Goal: Contribute content

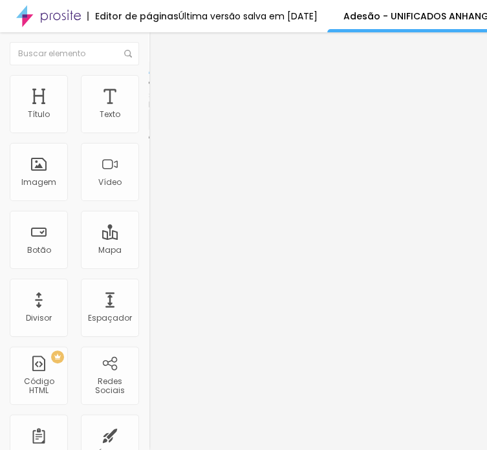
click at [149, 131] on img at bounding box center [153, 135] width 8 height 8
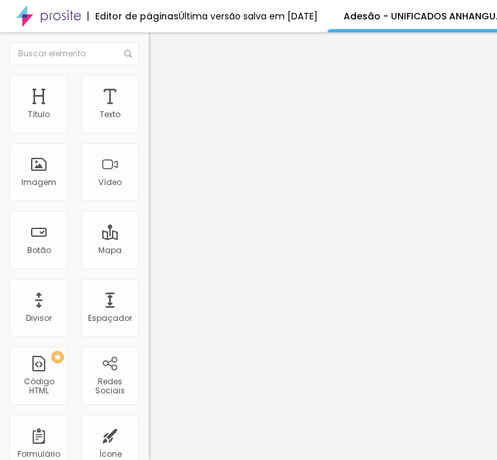
scroll to position [776, 0]
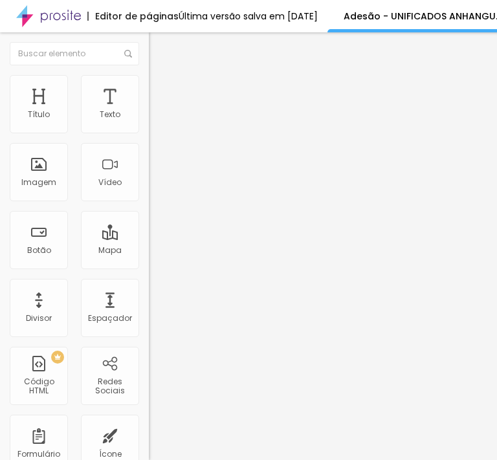
paste input "18 parcelas de R$ 386,60 com cartão de crédito, de outubro"
type input "18 parcelas de R$ 386,60 com cartão de crédito, de outubro/2025 a março/2027 e …"
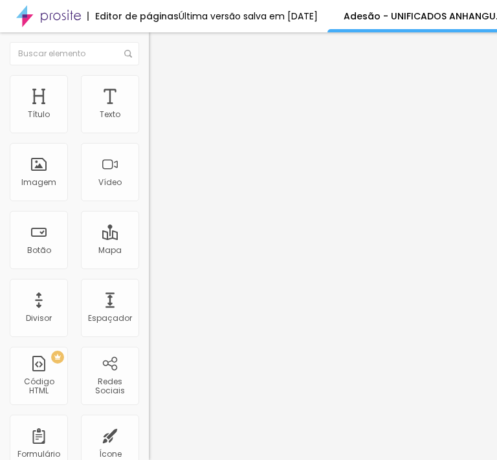
paste input "18 parcelas de R$ 443,86 com boleto bancário, sendo de outubro"
type input "18 parcelas de R$ 443,86 com boleto bancário, sendo de outubro/2025 até março/2…"
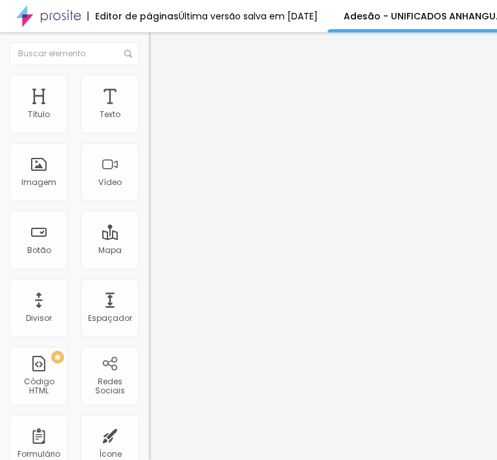
scroll to position [906, 0]
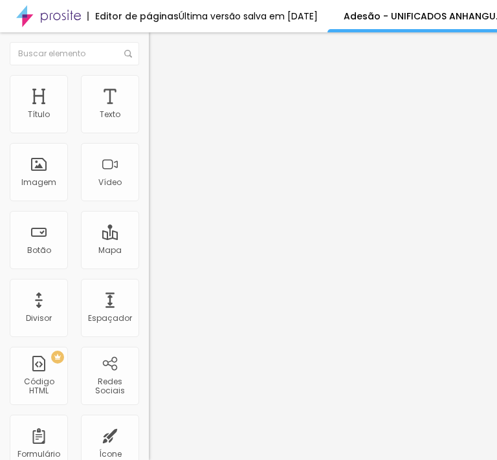
paste input "18 parcelas de R$ 320,46 com cartão de crédito, de outubro"
type input "18 parcelas de R$ 320,46 com cartão de crédito, de outubro/2025 a março/2027 e …"
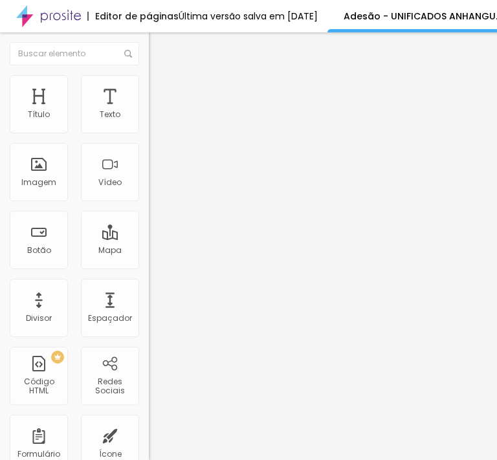
paste input "18 parcelas de R$ 377,73 com boleto bancário, sendo de outubro"
type input "18 parcelas de R$ 377,73 com boleto bancário, sendo de outubro/2025 até março/2…"
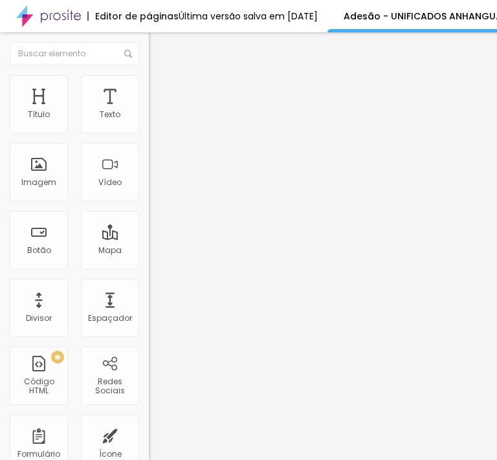
paste input "outubro"
type input "As formas de pagamento acima são válidas para adesões até o mês de outubro de 2…"
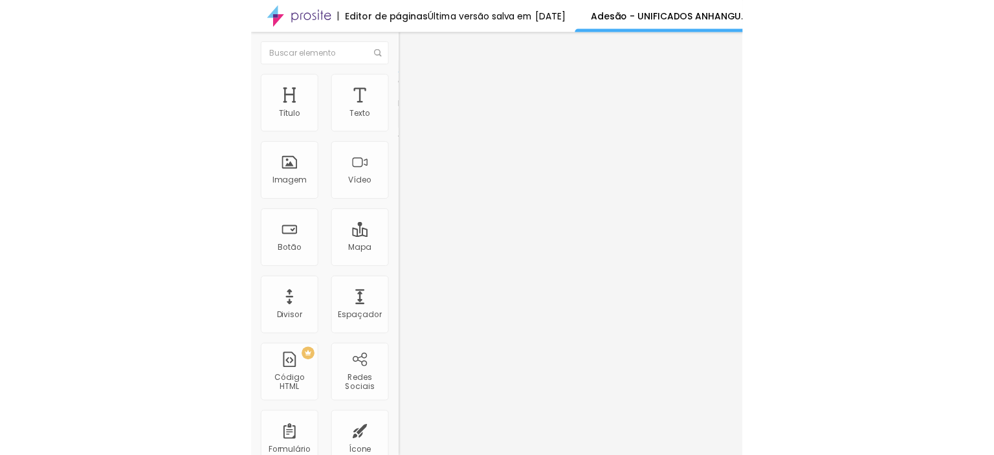
scroll to position [0, 0]
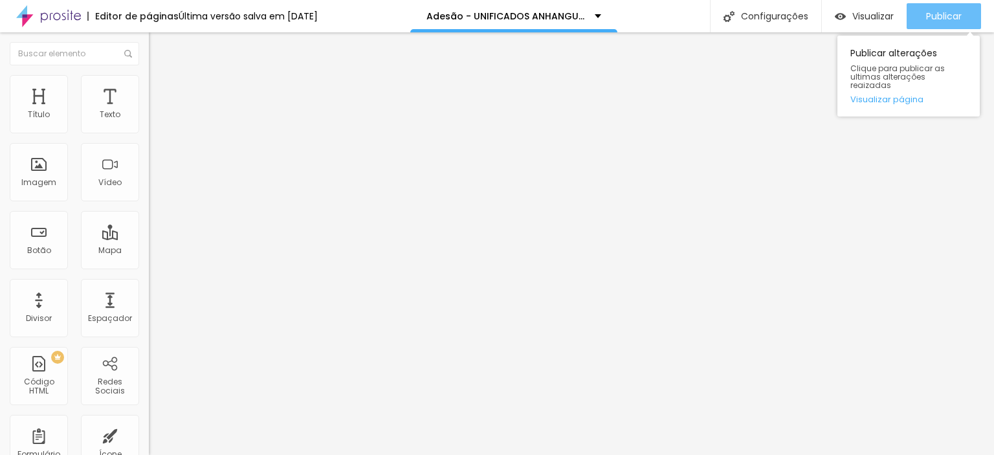
click at [933, 12] on span "Publicar" at bounding box center [944, 16] width 36 height 10
click at [935, 11] on span "Publicar" at bounding box center [944, 16] width 36 height 10
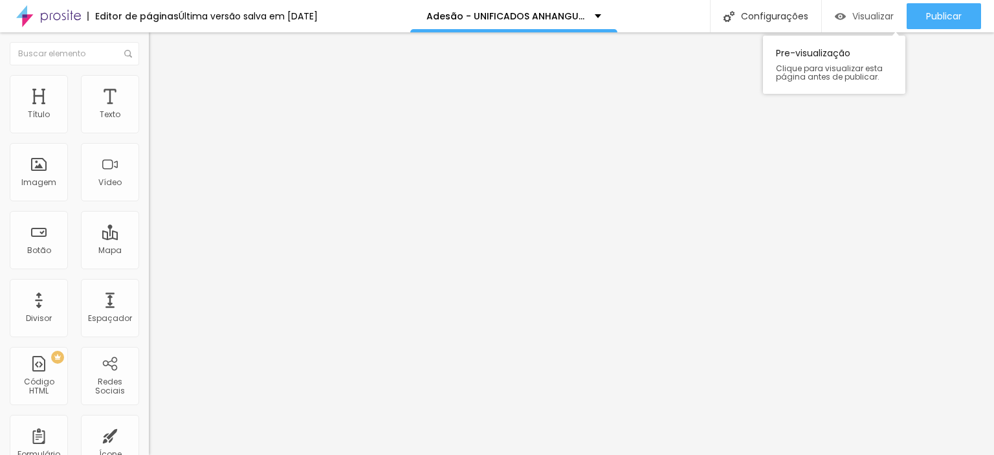
click at [870, 14] on span "Visualizar" at bounding box center [872, 16] width 41 height 10
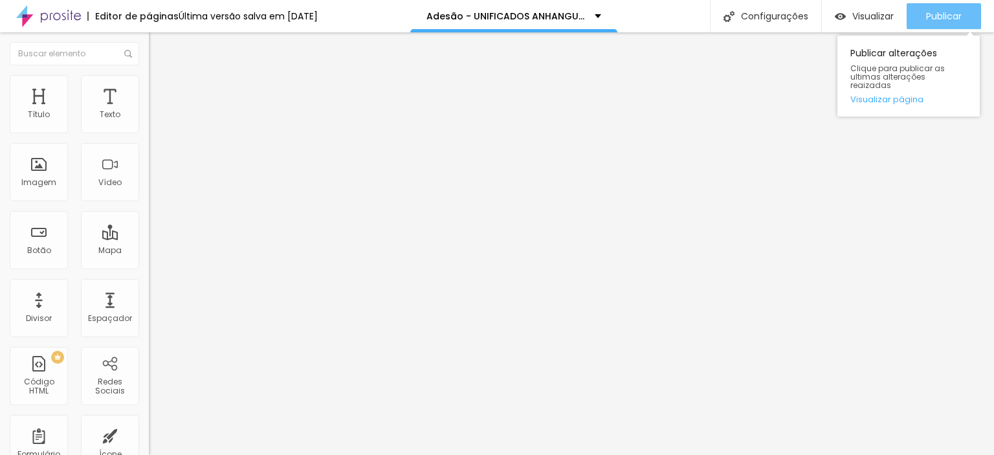
click at [934, 14] on span "Publicar" at bounding box center [944, 16] width 36 height 10
